Goal: Find specific page/section: Find specific page/section

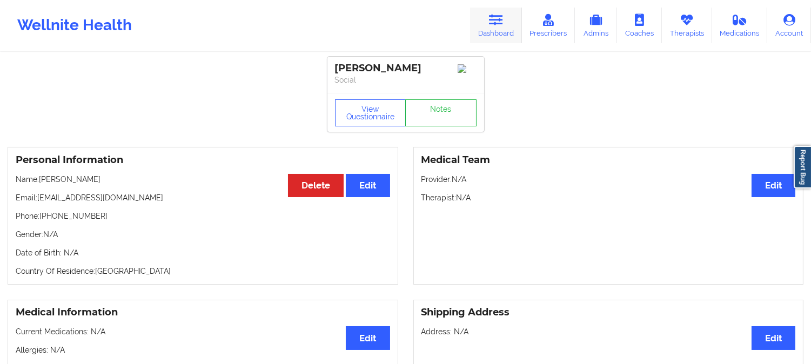
click at [501, 24] on icon at bounding box center [496, 20] width 14 height 12
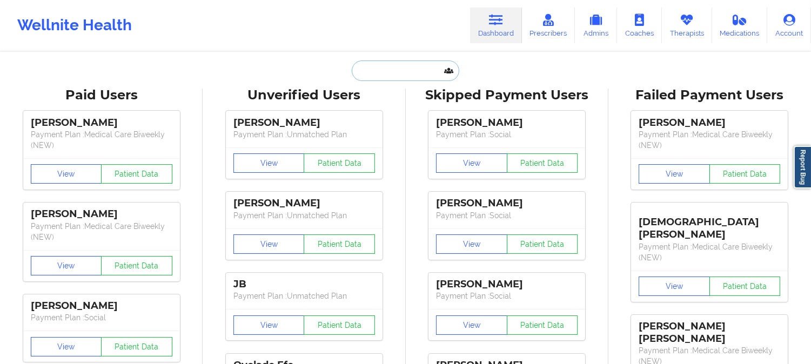
click at [390, 79] on input "text" at bounding box center [405, 71] width 107 height 21
paste input "[PERSON_NAME]"
type input "[PERSON_NAME]"
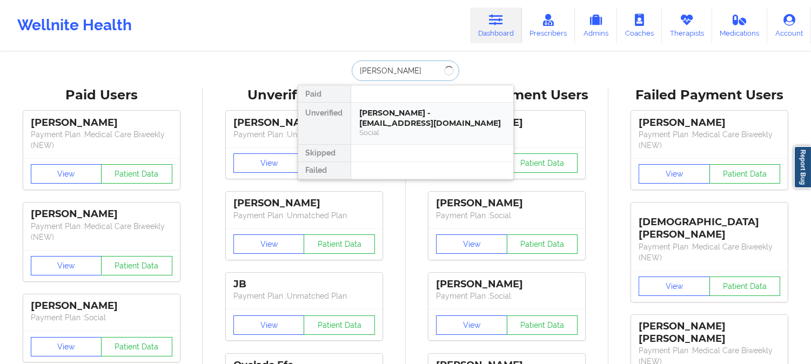
click at [430, 128] on div "Social" at bounding box center [432, 132] width 145 height 9
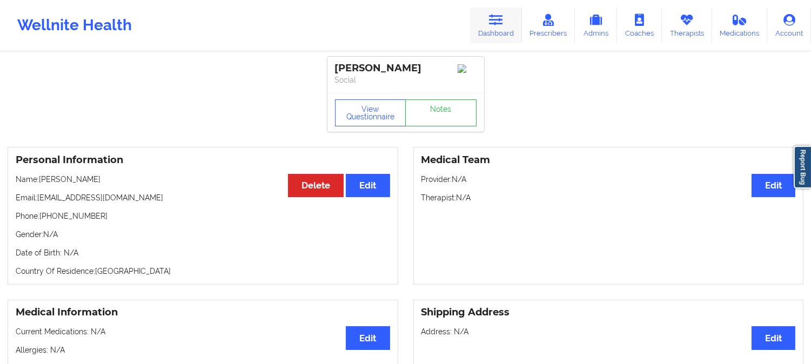
click at [491, 24] on icon at bounding box center [496, 20] width 14 height 12
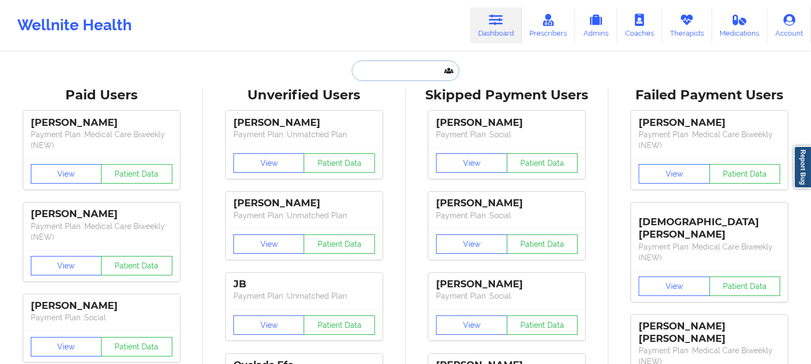
click at [392, 75] on input "text" at bounding box center [405, 71] width 107 height 21
paste input "[PERSON_NAME]"
type input "[PERSON_NAME]"
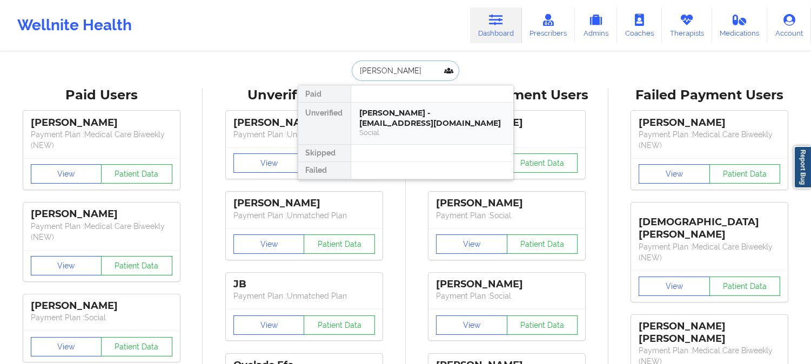
click at [408, 127] on div "[PERSON_NAME] - [EMAIL_ADDRESS][DOMAIN_NAME]" at bounding box center [432, 118] width 145 height 20
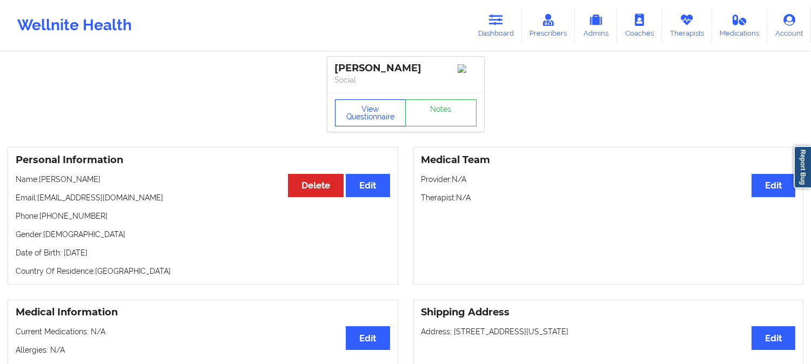
click at [370, 116] on button "View Questionnaire" at bounding box center [370, 112] width 71 height 27
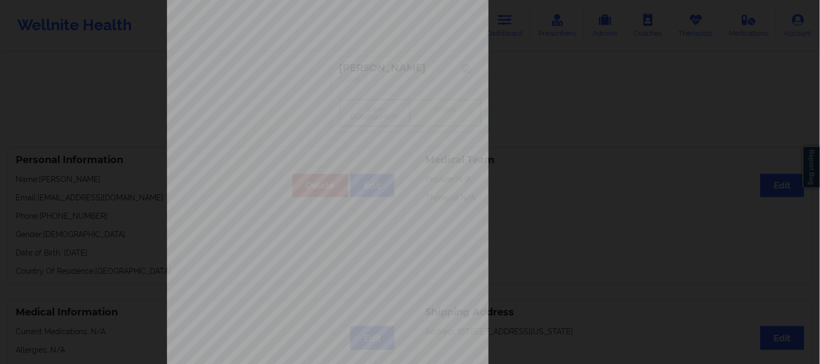
scroll to position [151, 0]
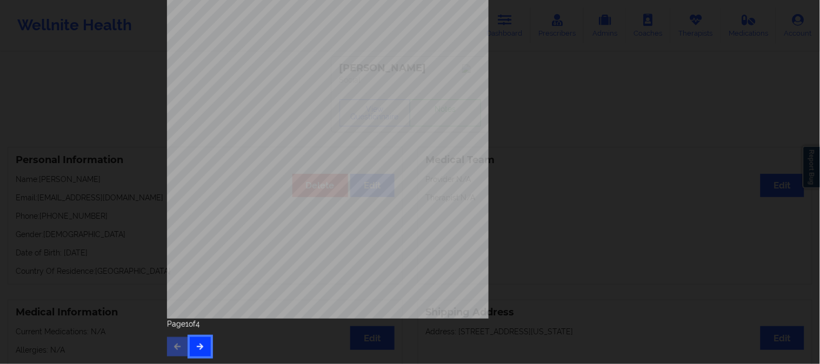
click at [200, 350] on button "button" at bounding box center [200, 346] width 21 height 19
click at [207, 341] on button "button" at bounding box center [200, 346] width 21 height 19
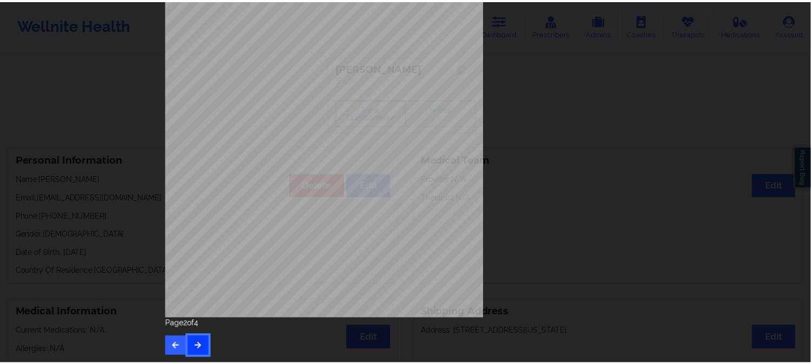
scroll to position [0, 0]
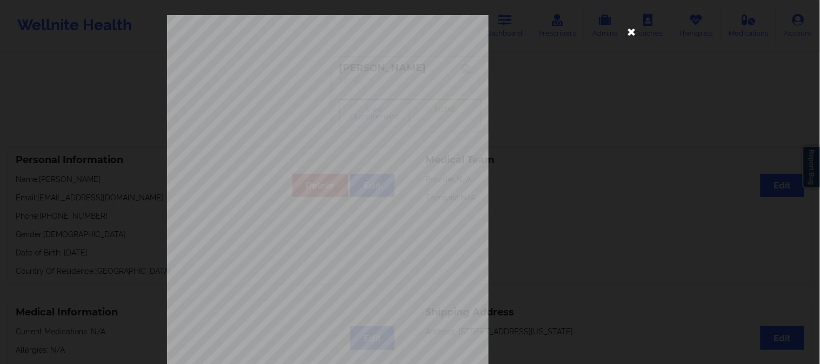
click at [629, 31] on icon at bounding box center [631, 31] width 17 height 17
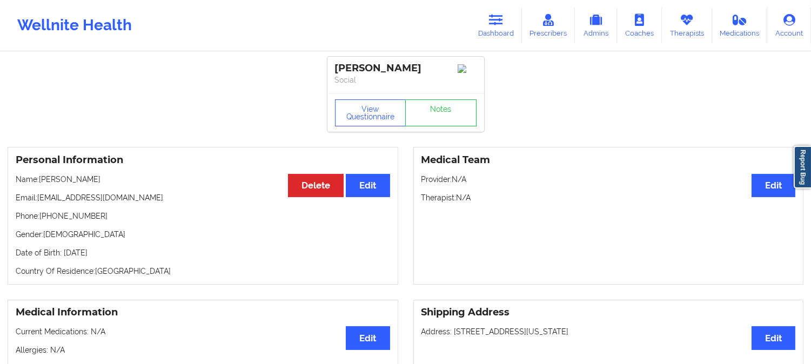
drag, startPoint x: 90, startPoint y: 184, endPoint x: 67, endPoint y: 182, distance: 22.8
click at [67, 182] on p "Name: [PERSON_NAME]" at bounding box center [203, 179] width 374 height 11
copy p "[PERSON_NAME]"
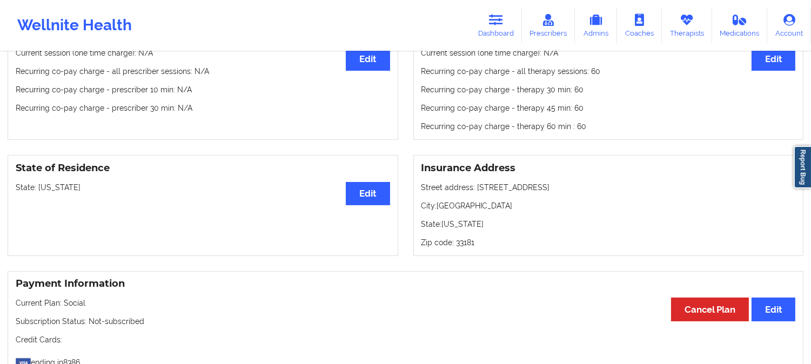
scroll to position [240, 0]
